Goal: Task Accomplishment & Management: Manage account settings

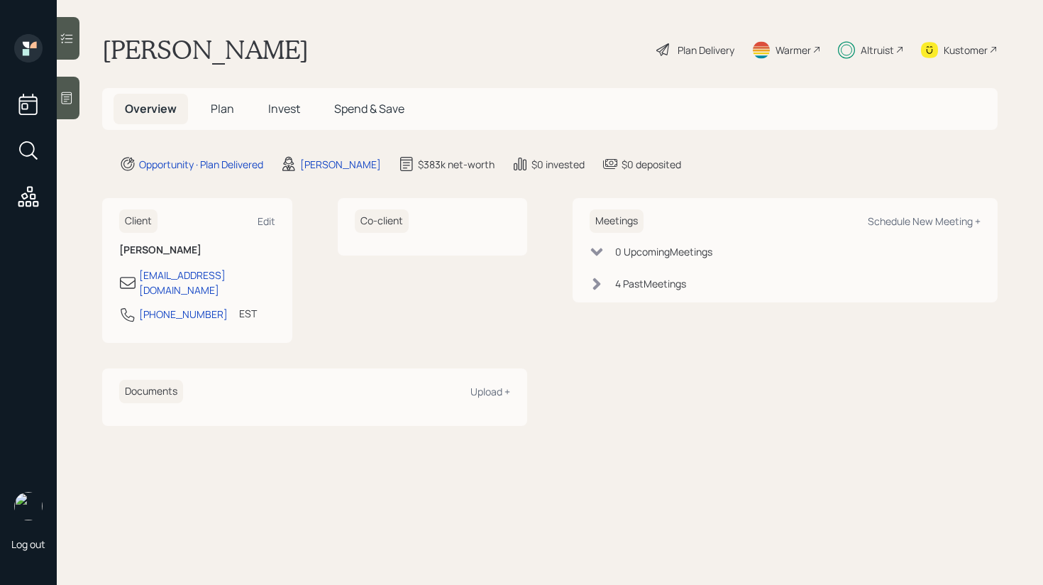
click at [70, 98] on icon at bounding box center [67, 98] width 14 height 14
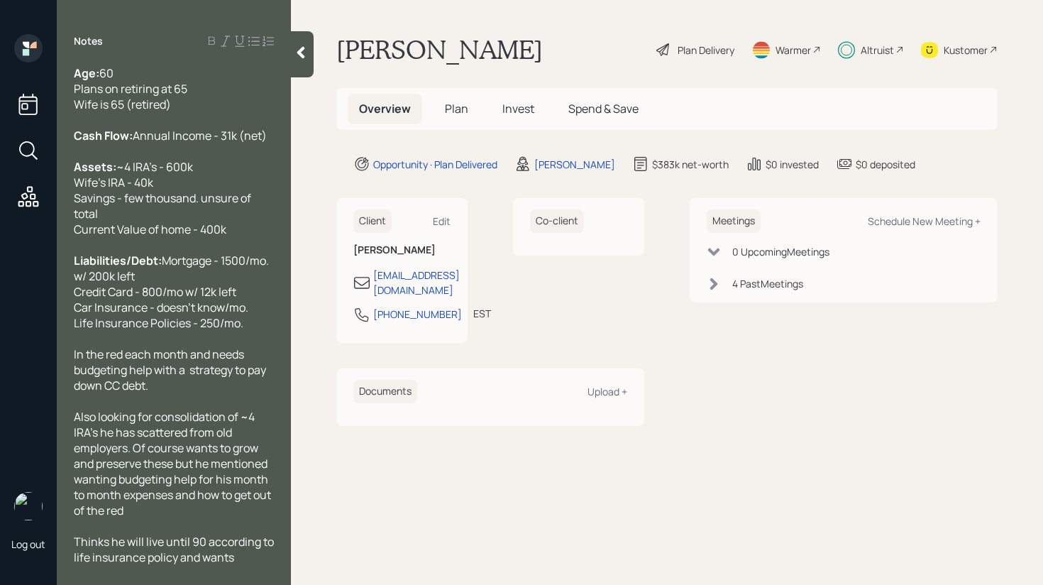
scroll to position [59, 0]
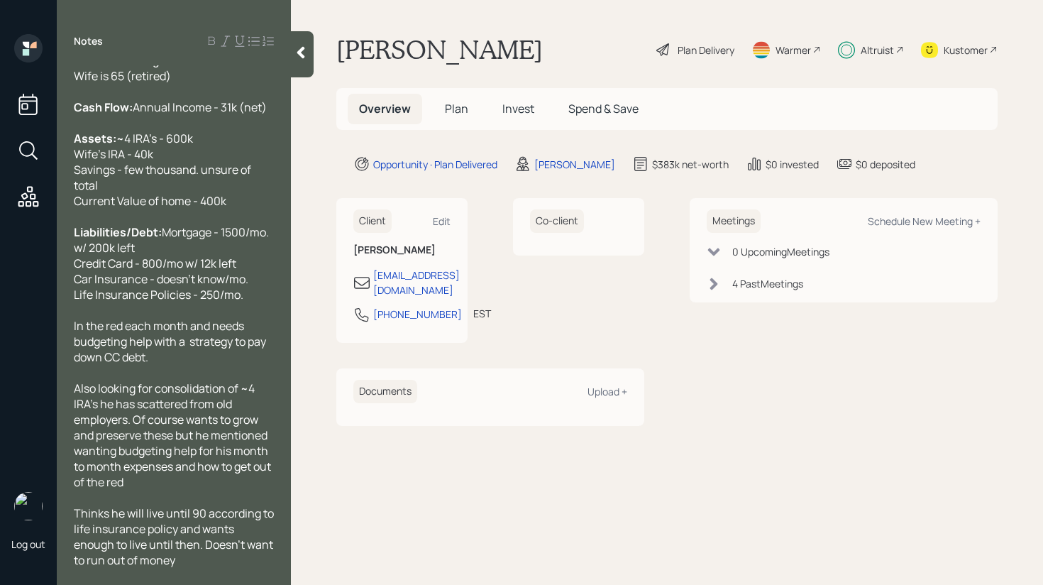
click at [288, 55] on div "Notes Age: [DEMOGRAPHIC_DATA] Plans on retiring at 65 Wife is 65 (retired) Cash…" at bounding box center [174, 301] width 234 height 534
click at [307, 57] on icon at bounding box center [301, 52] width 14 height 14
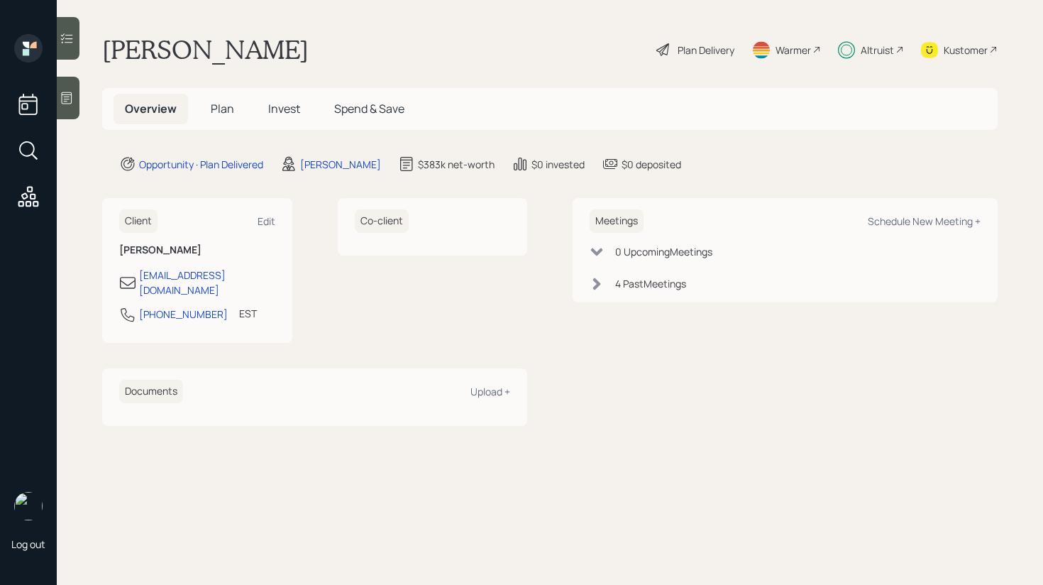
click at [278, 114] on span "Invest" at bounding box center [284, 109] width 32 height 16
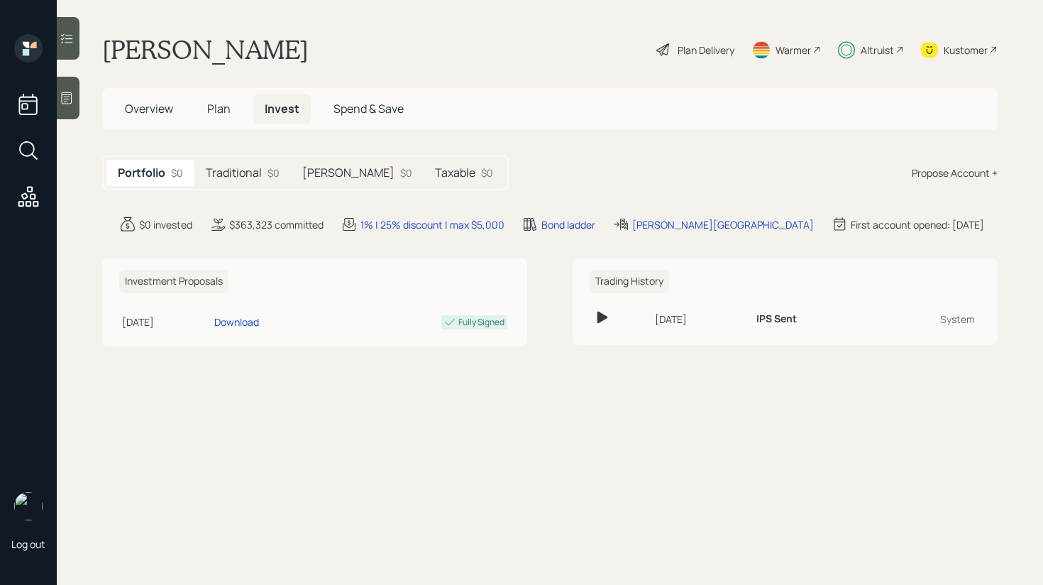
click at [253, 170] on h5 "Traditional" at bounding box center [234, 172] width 56 height 13
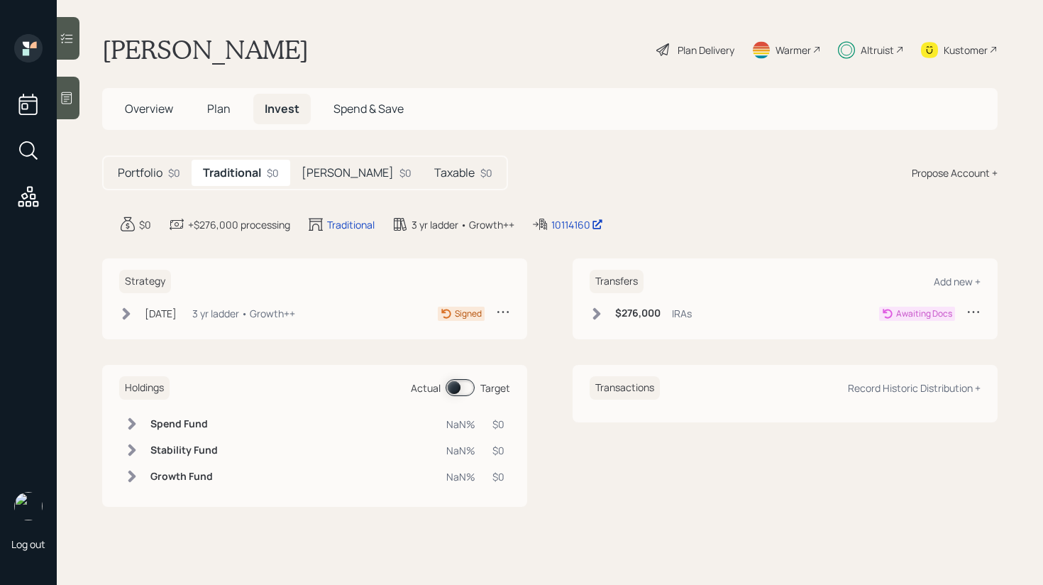
click at [323, 180] on h5 "[PERSON_NAME]" at bounding box center [348, 172] width 92 height 13
click at [435, 175] on h5 "Taxable" at bounding box center [455, 172] width 40 height 13
click at [248, 172] on h5 "Traditional" at bounding box center [231, 172] width 56 height 13
click at [167, 175] on div "Portfolio $0" at bounding box center [148, 173] width 85 height 26
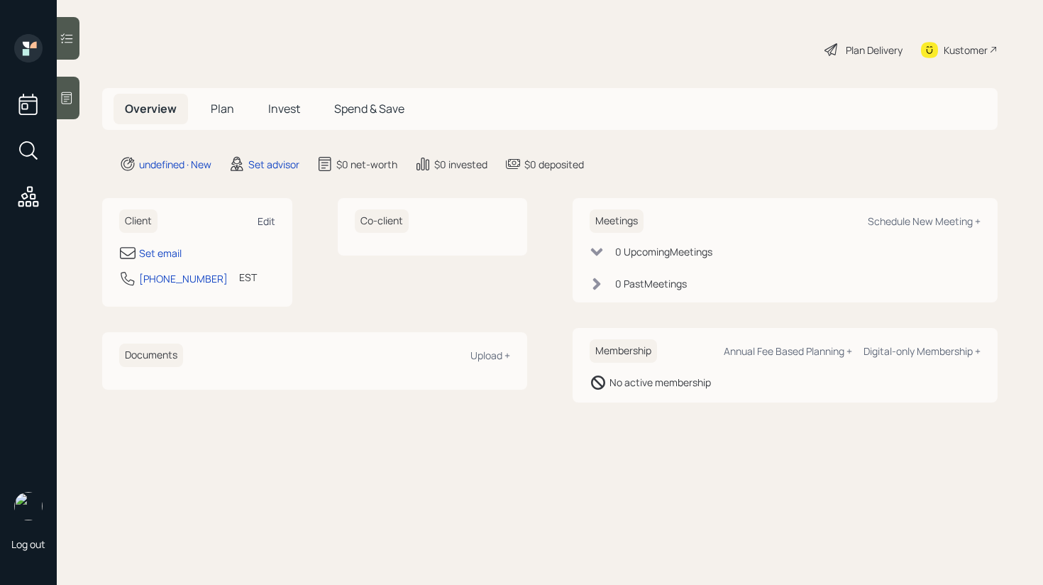
click at [265, 225] on div "Edit" at bounding box center [267, 220] width 18 height 13
